Goal: Task Accomplishment & Management: Use online tool/utility

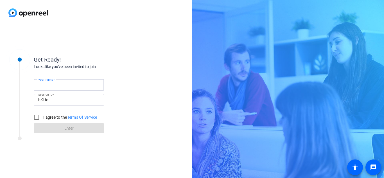
click at [68, 88] on input "Your name" at bounding box center [68, 85] width 61 height 7
type input "[PERSON_NAME]"
click at [38, 116] on input "I agree to the Terms Of Service" at bounding box center [36, 117] width 11 height 11
checkbox input "true"
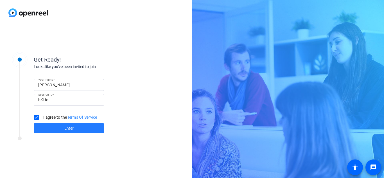
click at [66, 126] on span "Enter" at bounding box center [68, 128] width 9 height 6
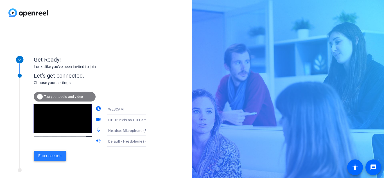
click at [58, 160] on span at bounding box center [50, 155] width 32 height 13
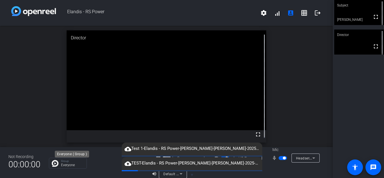
click at [70, 166] on p "Everyone" at bounding box center [72, 164] width 23 height 3
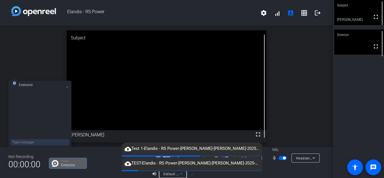
click at [180, 174] on icon at bounding box center [181, 173] width 7 height 7
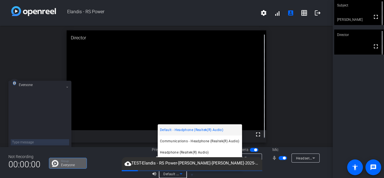
click at [180, 174] on div at bounding box center [192, 89] width 384 height 178
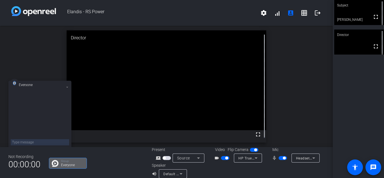
click at [67, 87] on icon at bounding box center [67, 87] width 1 height 1
